Goal: Information Seeking & Learning: Compare options

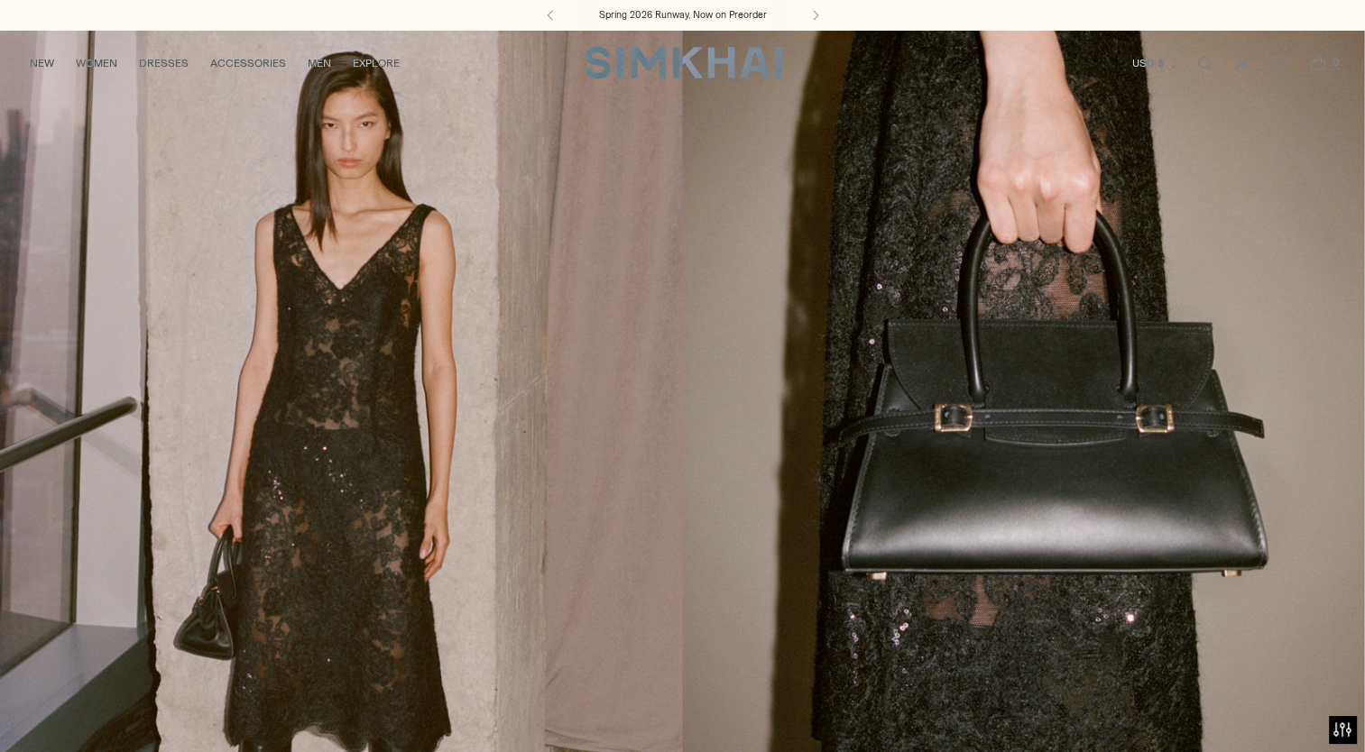
click at [893, 234] on link "/collections/new-arrivals" at bounding box center [682, 421] width 1365 height 782
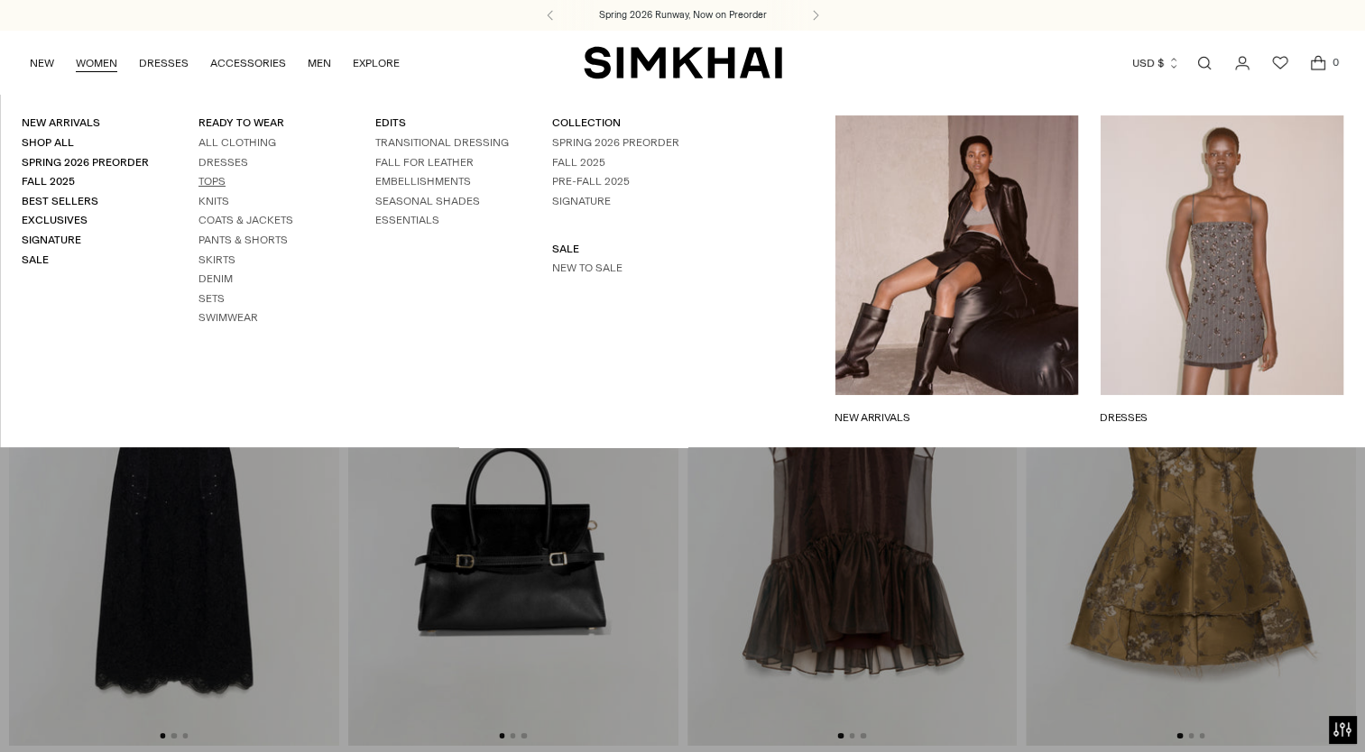
click at [216, 186] on link "Tops" at bounding box center [211, 181] width 27 height 13
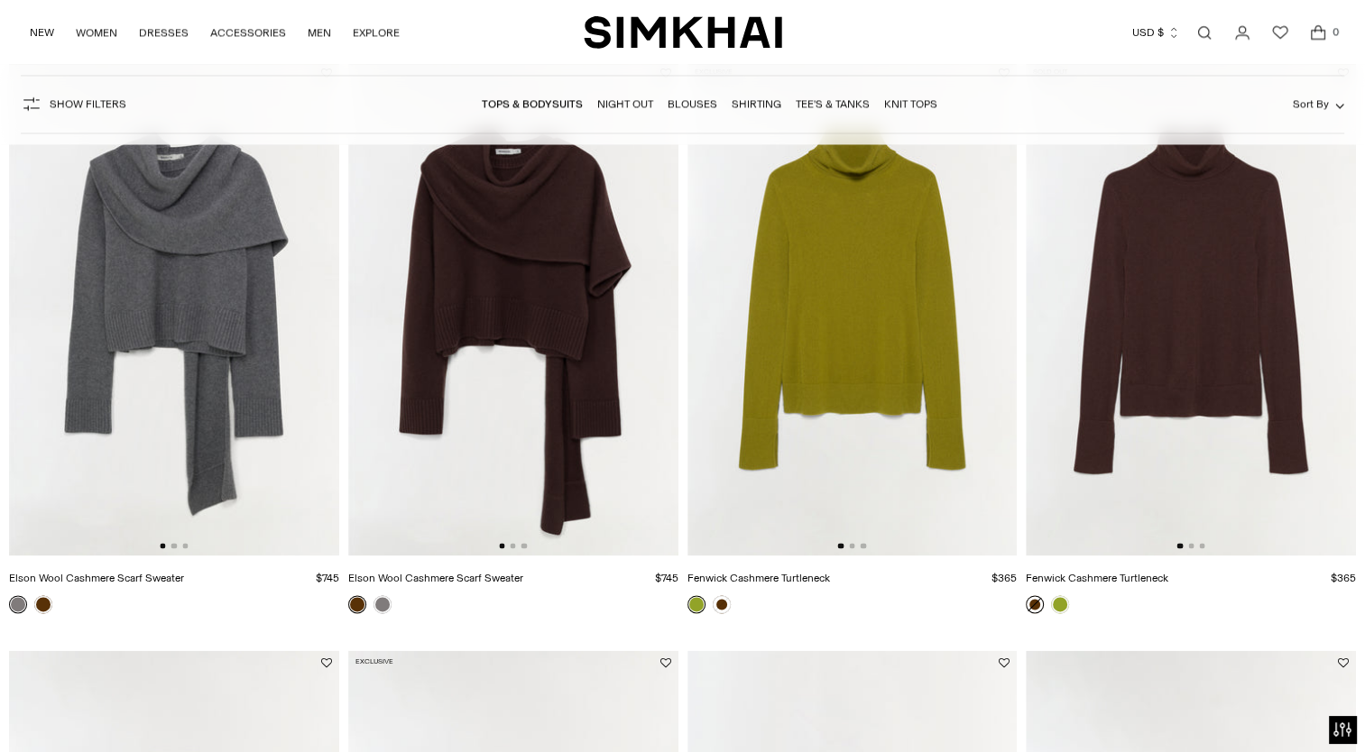
scroll to position [2544, 0]
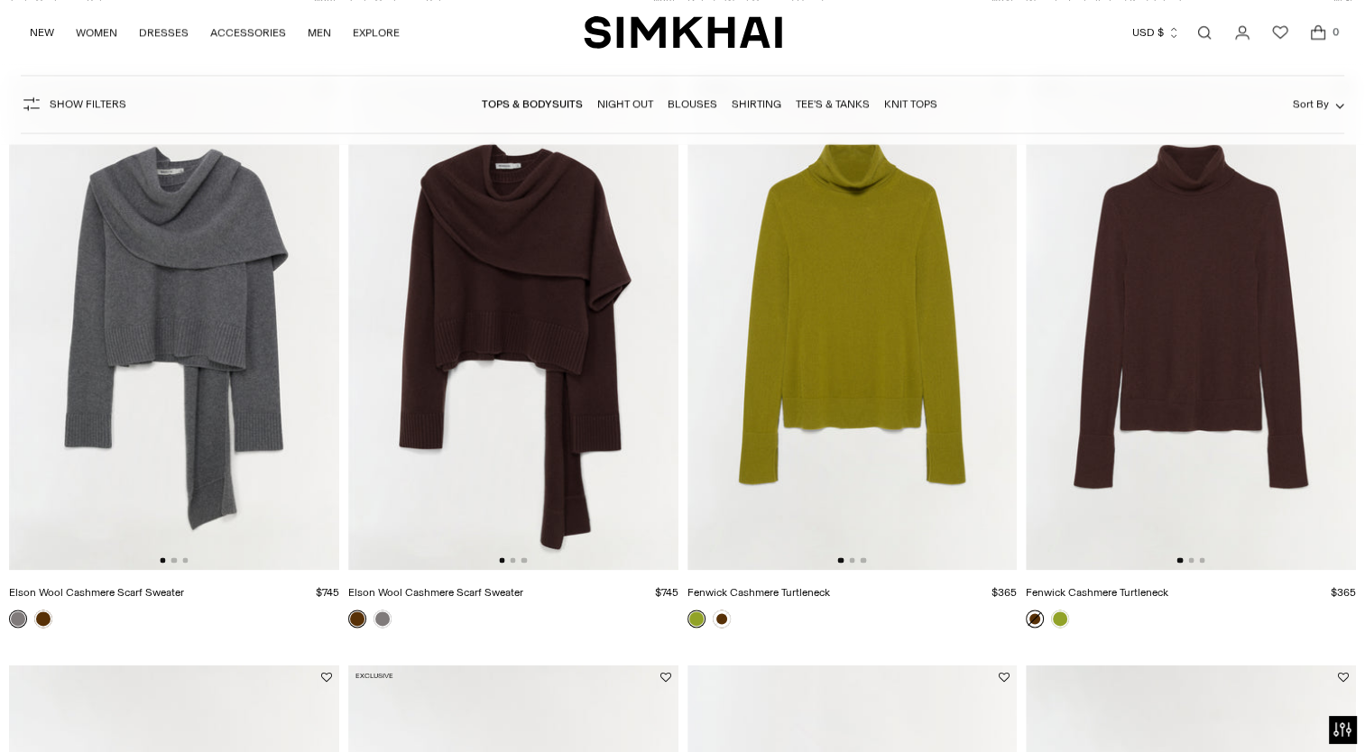
drag, startPoint x: 530, startPoint y: 367, endPoint x: 509, endPoint y: 287, distance: 83.1
click at [509, 287] on img at bounding box center [513, 322] width 330 height 495
